Goal: Task Accomplishment & Management: Manage account settings

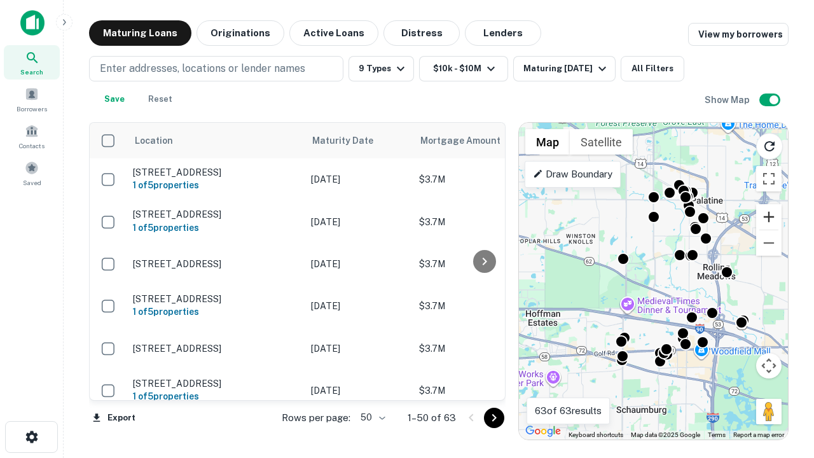
click at [769, 217] on button "Zoom in" at bounding box center [768, 216] width 25 height 25
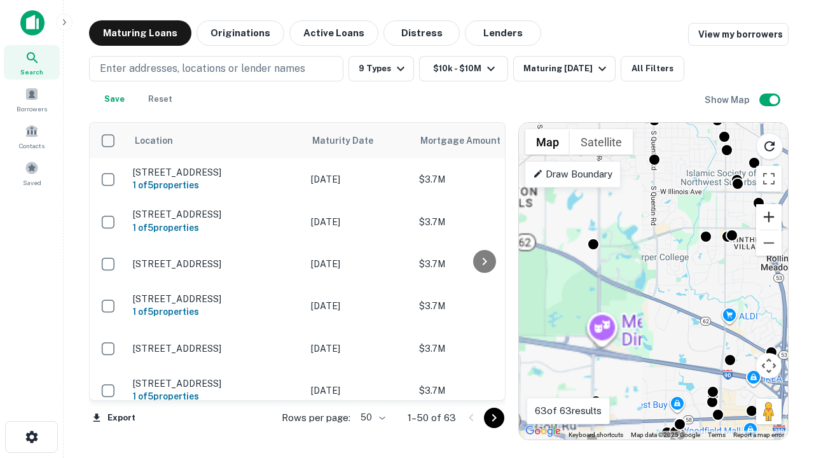
click at [769, 217] on button "Zoom in" at bounding box center [768, 216] width 25 height 25
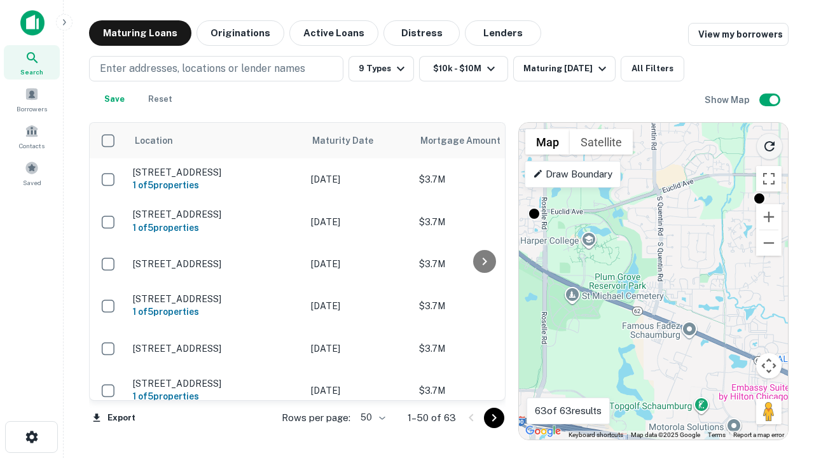
click at [770, 144] on icon "Reload search area" at bounding box center [769, 146] width 15 height 15
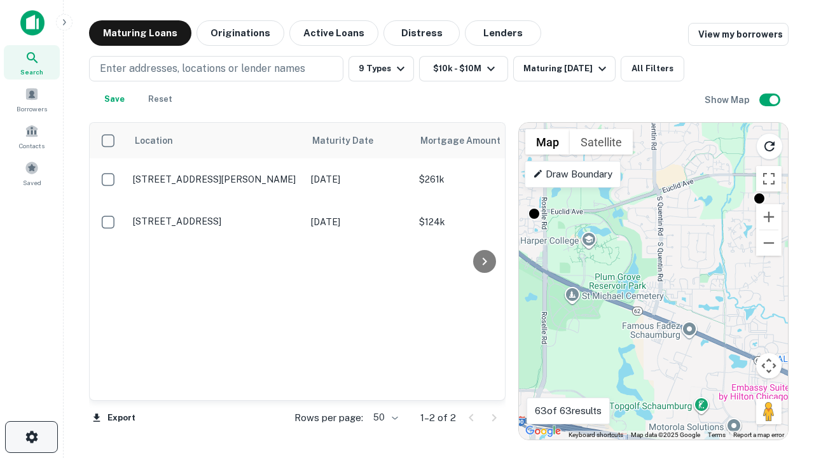
click at [31, 437] on icon "button" at bounding box center [31, 436] width 15 height 15
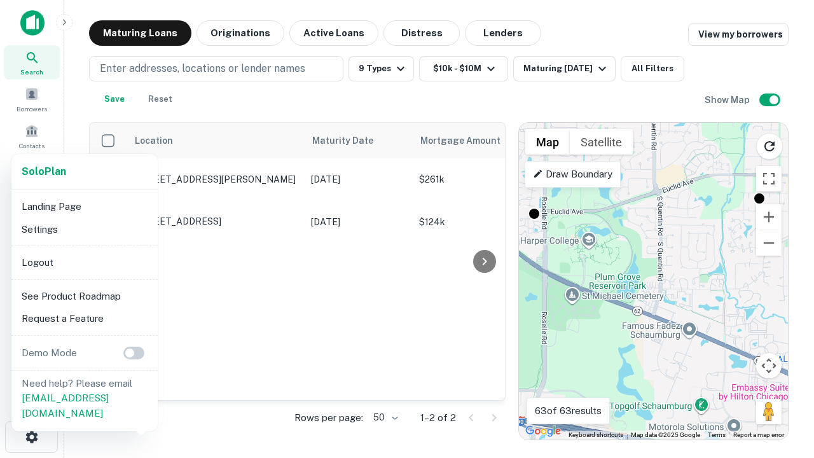
click at [84, 262] on li "Logout" at bounding box center [85, 262] width 136 height 23
